Goal: Task Accomplishment & Management: Manage account settings

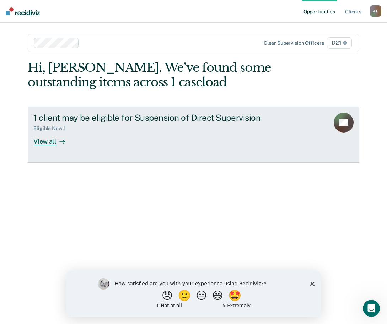
click at [52, 141] on div "View all" at bounding box center [53, 138] width 40 height 14
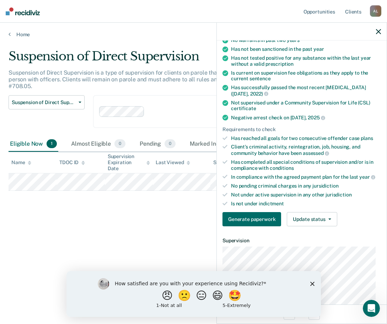
scroll to position [142, 0]
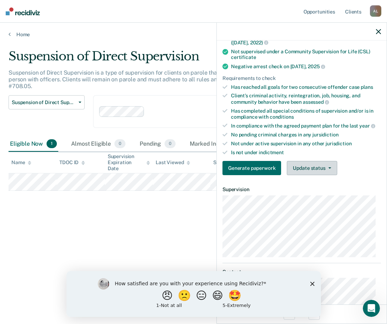
click at [331, 165] on button "Update status" at bounding box center [312, 168] width 50 height 14
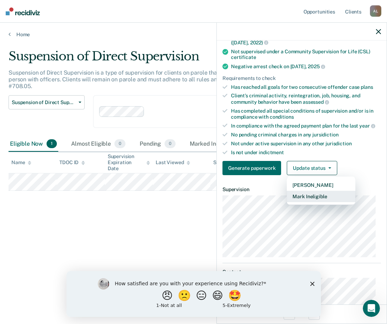
click at [322, 198] on button "Mark Ineligible" at bounding box center [321, 196] width 69 height 11
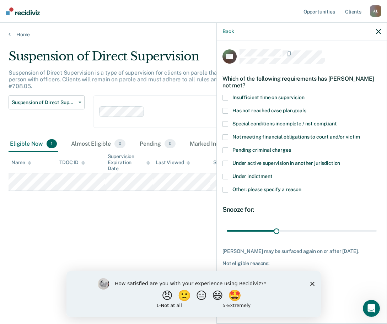
click at [225, 189] on span at bounding box center [225, 190] width 6 height 6
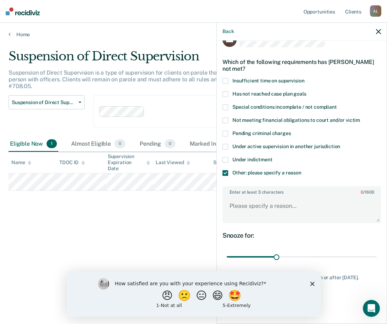
scroll to position [25, 0]
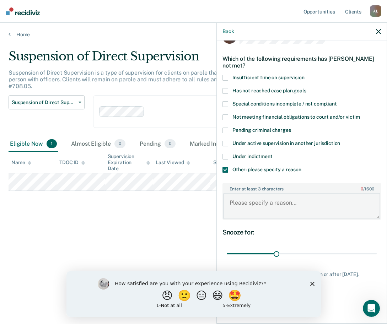
click at [274, 201] on textarea "Enter at least 3 characters 0 / 1600" at bounding box center [301, 206] width 157 height 26
type textarea "sex offender"
click at [312, 284] on polygon "Close survey" at bounding box center [312, 283] width 4 height 4
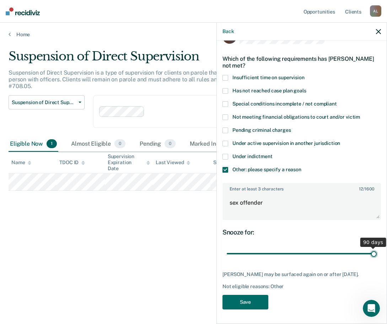
drag, startPoint x: 278, startPoint y: 249, endPoint x: 388, endPoint y: 60, distance: 218.7
type input "90"
click at [377, 248] on input "range" at bounding box center [302, 254] width 150 height 12
click at [248, 302] on button "Save" at bounding box center [245, 302] width 46 height 15
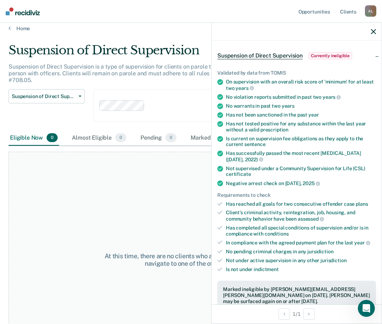
scroll to position [0, 0]
